Goal: Check status: Check status

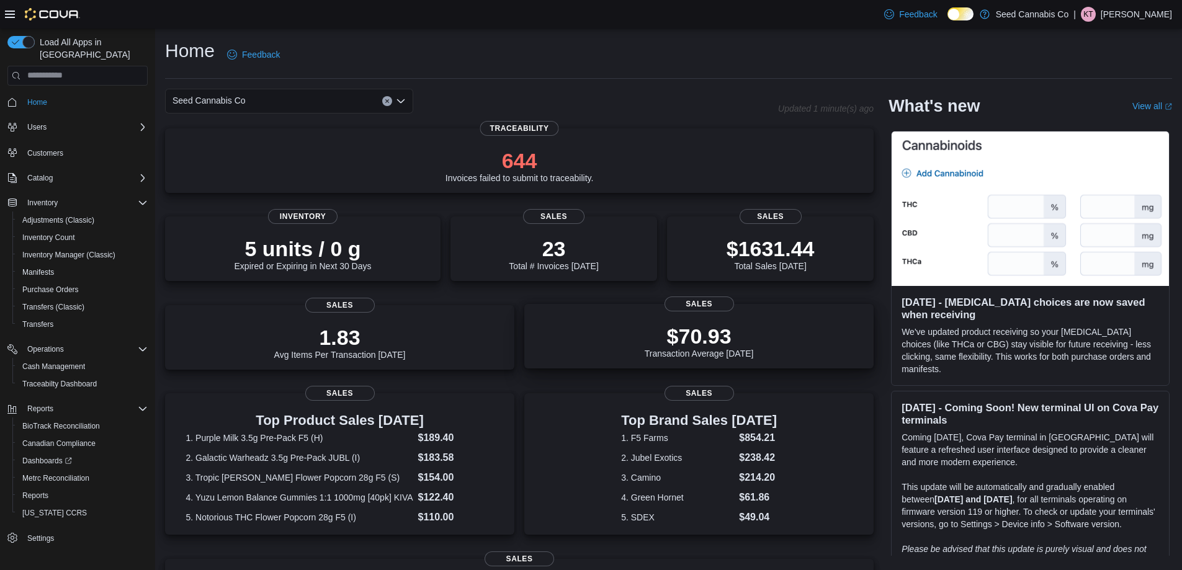
click at [665, 319] on div "$70.93 Transaction Average Today" at bounding box center [699, 339] width 330 height 40
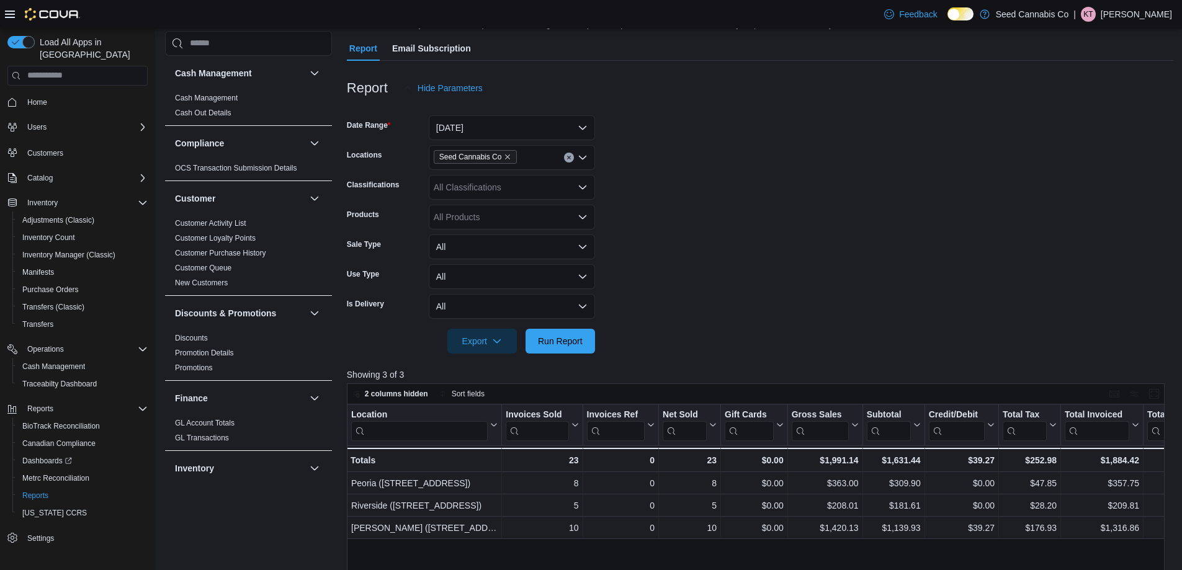
scroll to position [124, 0]
